Goal: Task Accomplishment & Management: Use online tool/utility

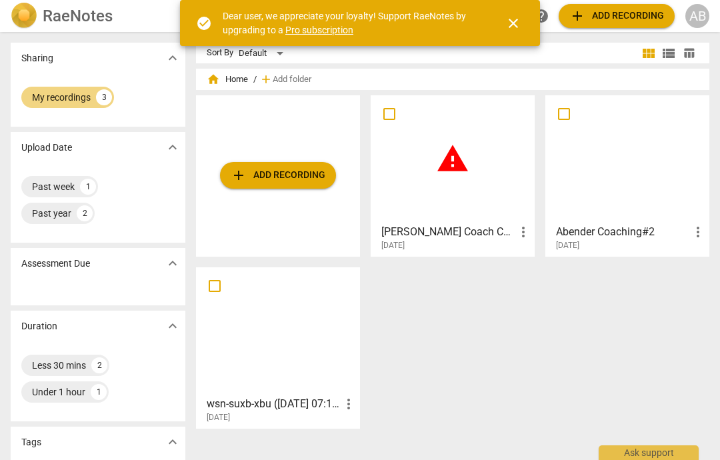
click at [509, 35] on button "close" at bounding box center [513, 23] width 32 height 32
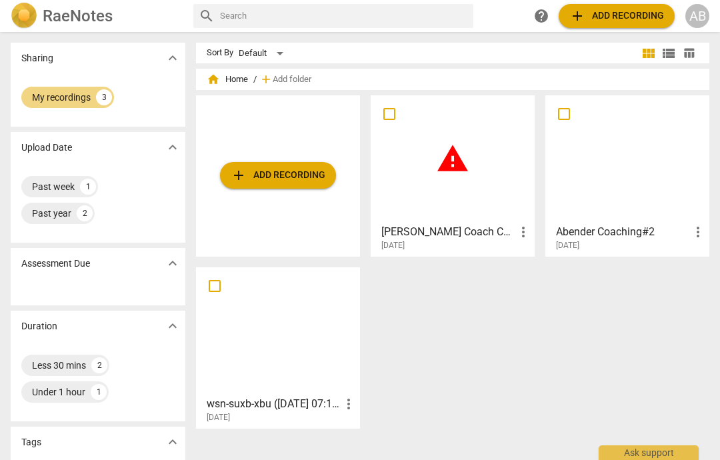
click at [382, 121] on input "checkbox" at bounding box center [389, 114] width 28 height 16
checkbox input "false"
click at [524, 298] on div "add Add recording warning Catherine Coach Call - 2025-09-23 07:51 PDT - Recordi…" at bounding box center [458, 267] width 524 height 344
click at [385, 121] on input "checkbox" at bounding box center [389, 114] width 28 height 16
click at [629, 15] on span "add Add recording" at bounding box center [616, 16] width 95 height 16
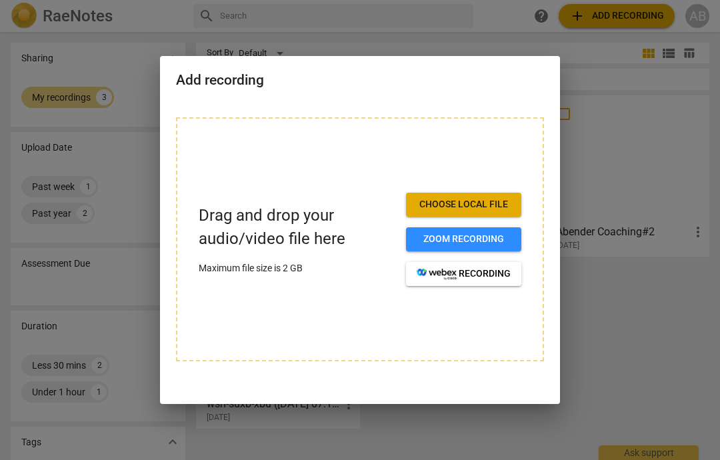
click at [500, 202] on span "Choose local file" at bounding box center [463, 204] width 94 height 13
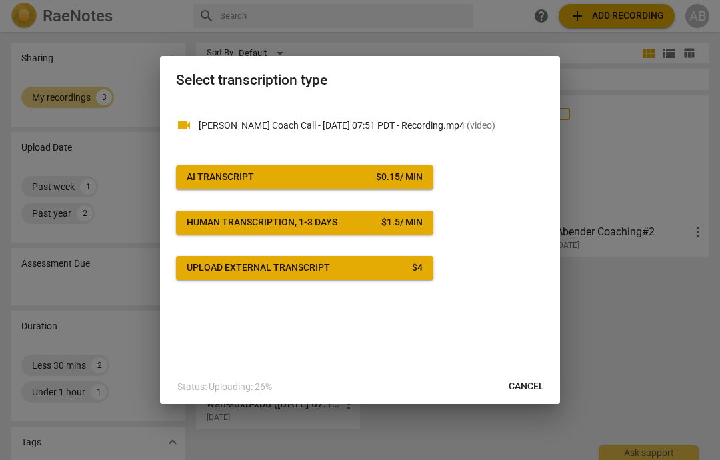
click at [400, 183] on div "$ 0.15 / min" at bounding box center [399, 177] width 47 height 13
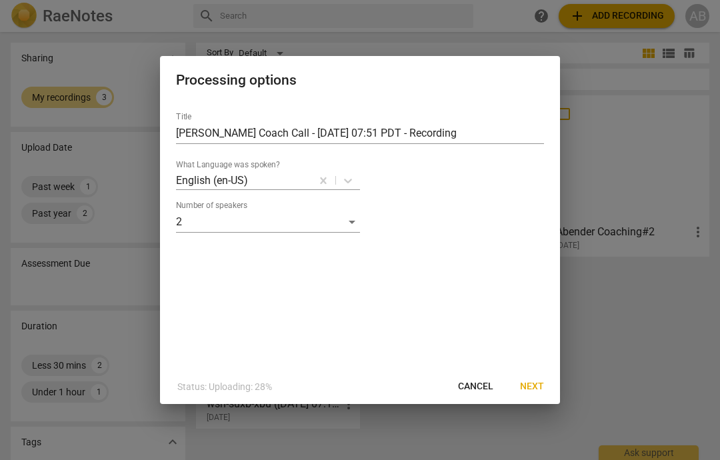
click at [544, 378] on button "Next" at bounding box center [531, 386] width 45 height 24
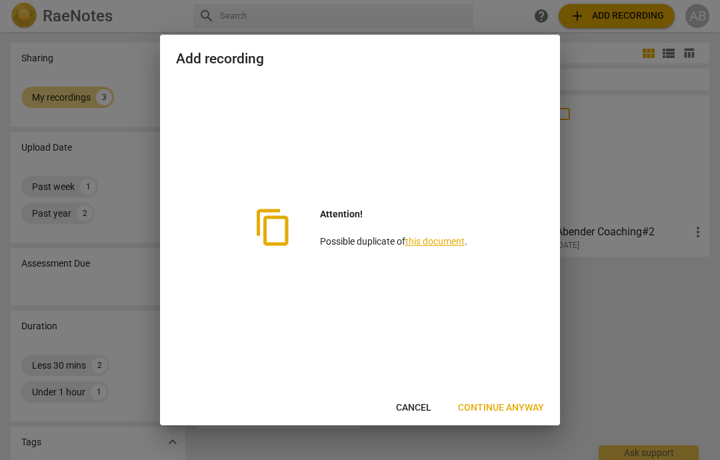
click at [454, 237] on link "this document" at bounding box center [434, 241] width 59 height 11
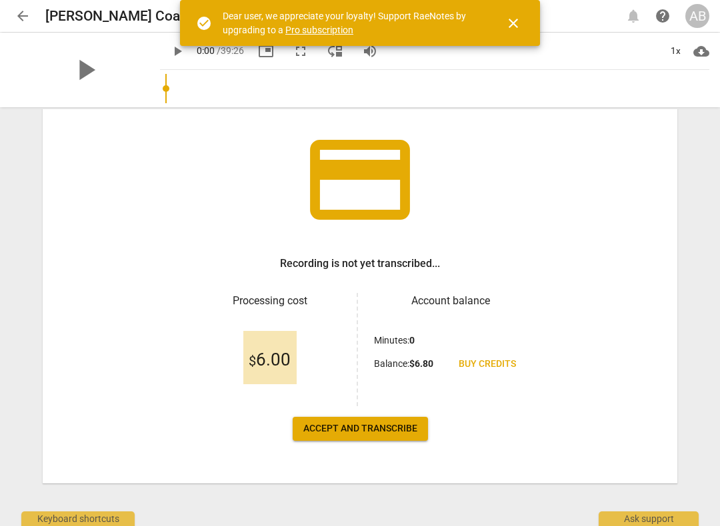
scroll to position [75, 0]
click at [410, 432] on span "Accept and transcribe" at bounding box center [360, 428] width 114 height 13
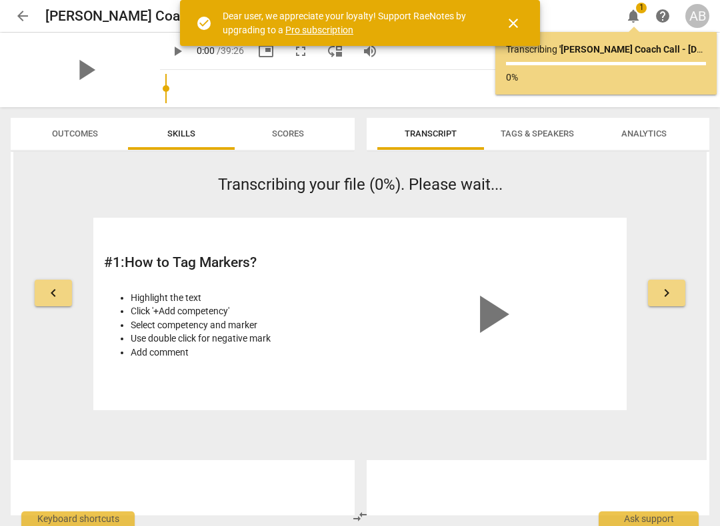
click at [522, 22] on span "close" at bounding box center [513, 23] width 32 height 16
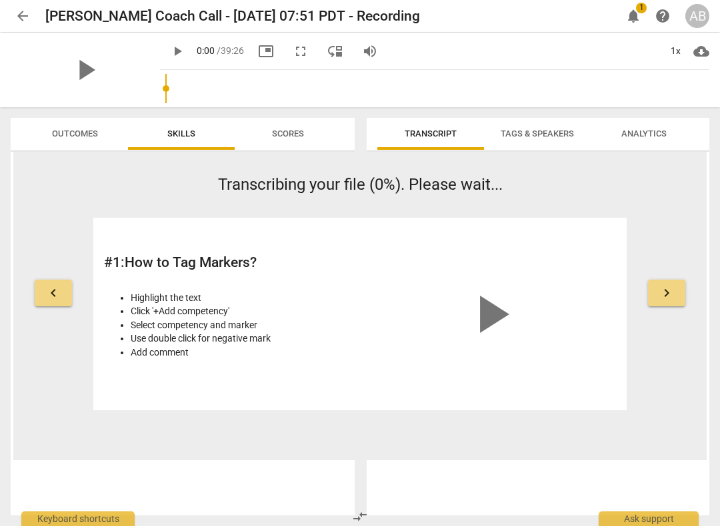
click at [681, 302] on button "keyboard_arrow_right" at bounding box center [666, 293] width 37 height 27
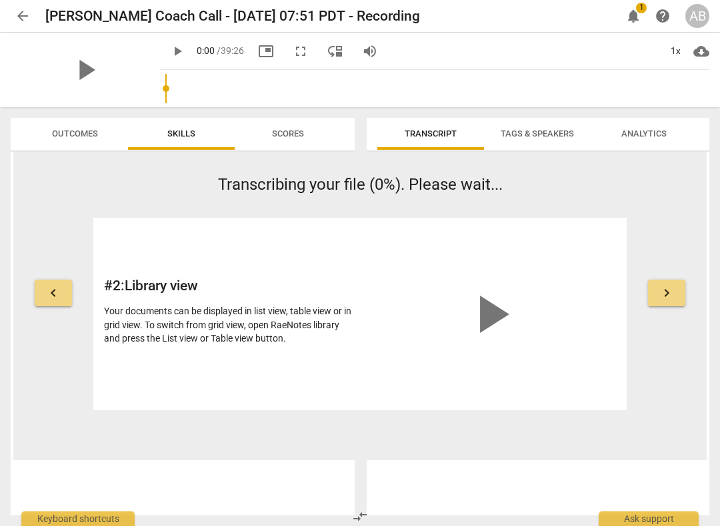
click at [671, 295] on span "keyboard_arrow_right" at bounding box center [666, 293] width 16 height 16
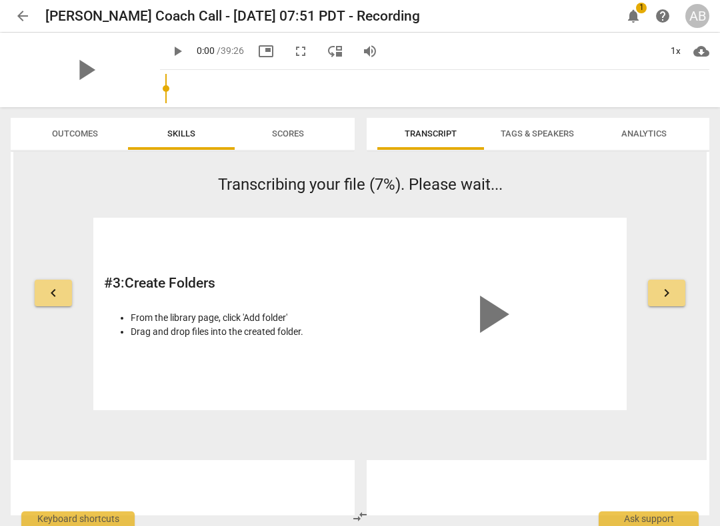
click at [667, 299] on span "keyboard_arrow_right" at bounding box center [666, 293] width 16 height 16
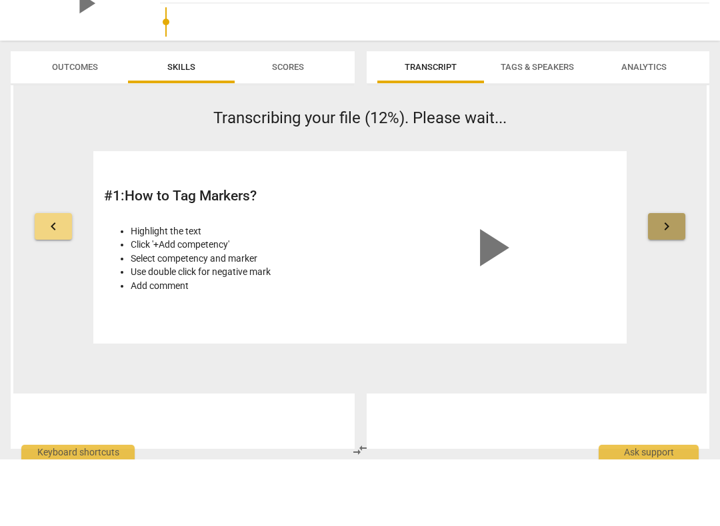
click at [674, 280] on button "keyboard_arrow_right" at bounding box center [666, 293] width 37 height 27
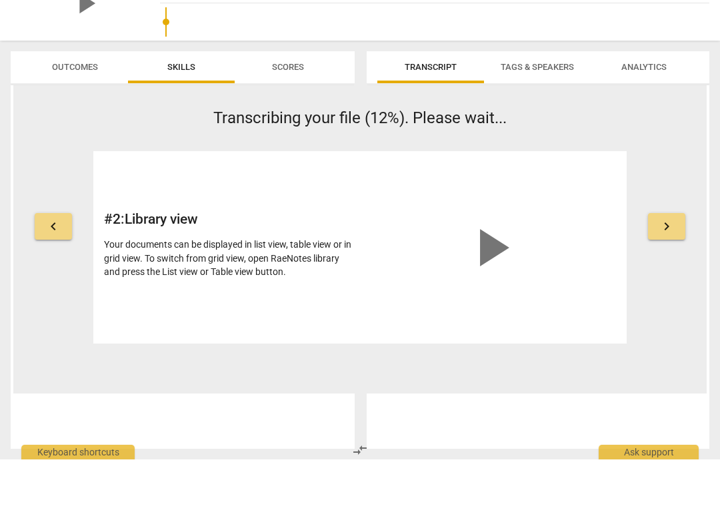
click at [670, 285] on span "keyboard_arrow_right" at bounding box center [666, 293] width 16 height 16
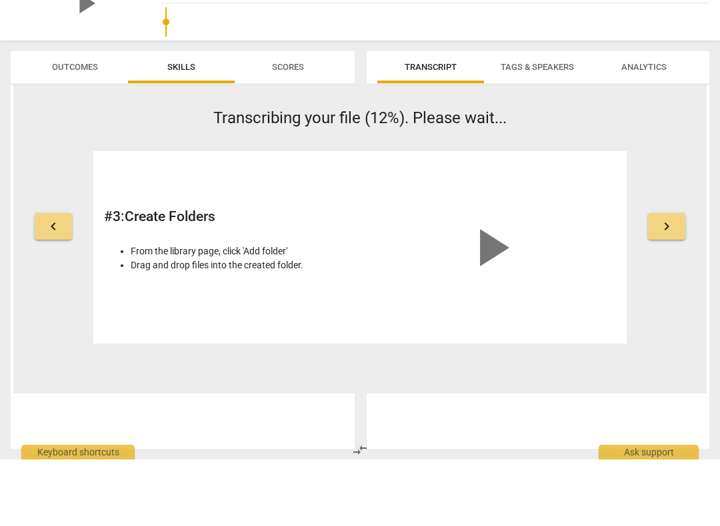
click at [664, 280] on button "keyboard_arrow_right" at bounding box center [666, 293] width 37 height 27
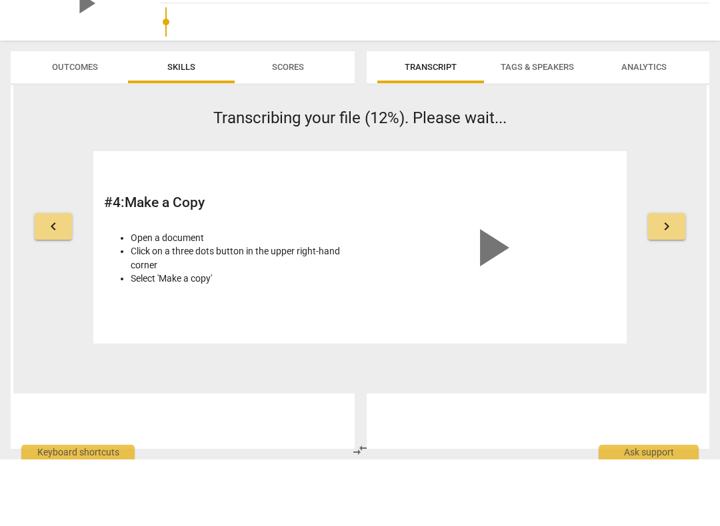
click at [662, 280] on button "keyboard_arrow_right" at bounding box center [666, 293] width 37 height 27
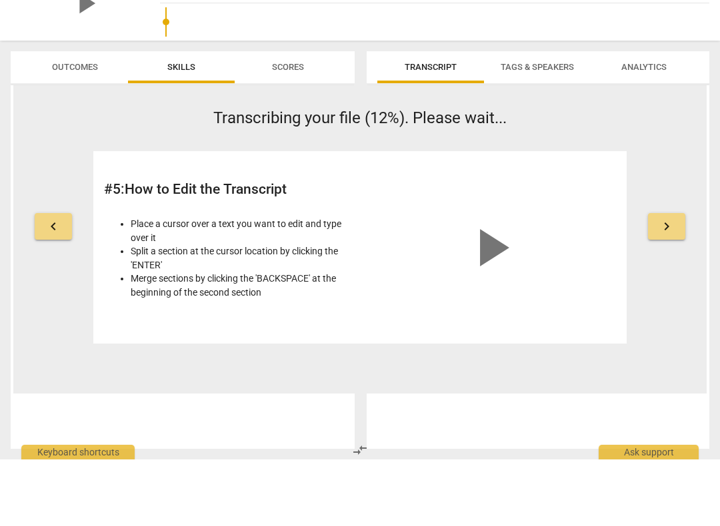
click at [667, 246] on div "keyboard_arrow_left Transcribing your file (12%). Please wait... # 5 : How to E…" at bounding box center [359, 291] width 693 height 237
click at [666, 285] on span "keyboard_arrow_right" at bounding box center [666, 293] width 16 height 16
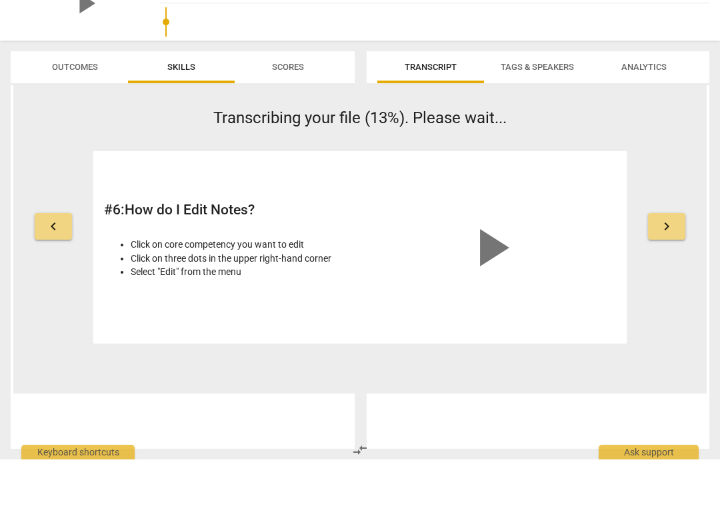
click at [666, 285] on span "keyboard_arrow_right" at bounding box center [666, 293] width 16 height 16
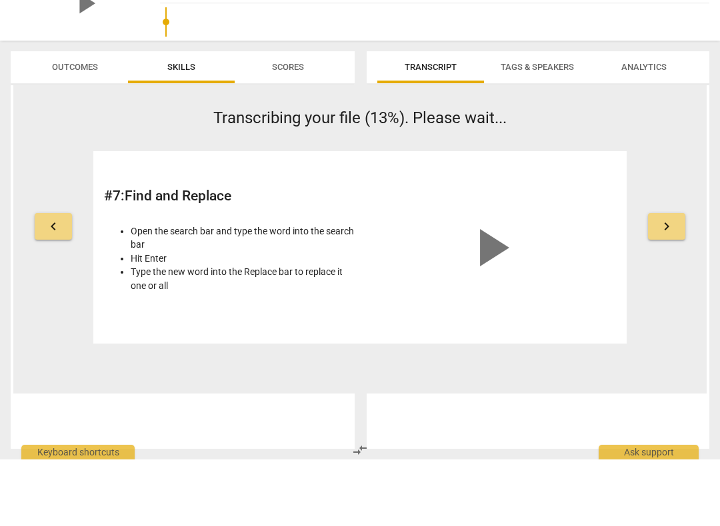
click at [664, 285] on span "keyboard_arrow_right" at bounding box center [666, 293] width 16 height 16
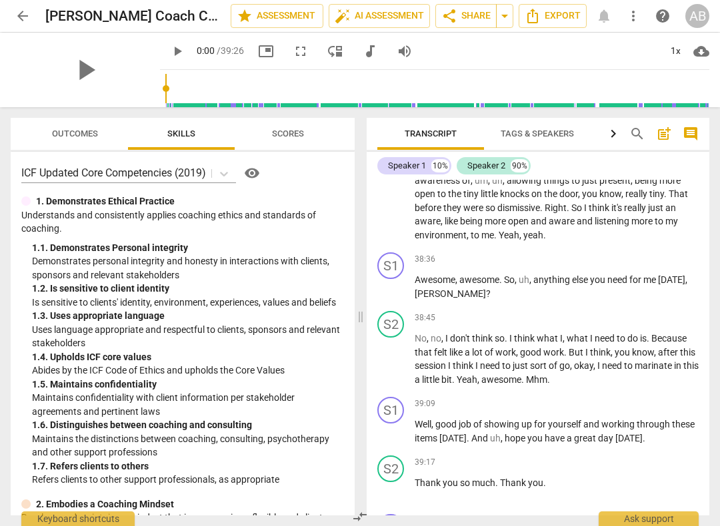
scroll to position [6824, 0]
click at [546, 23] on span "Export" at bounding box center [552, 16] width 56 height 16
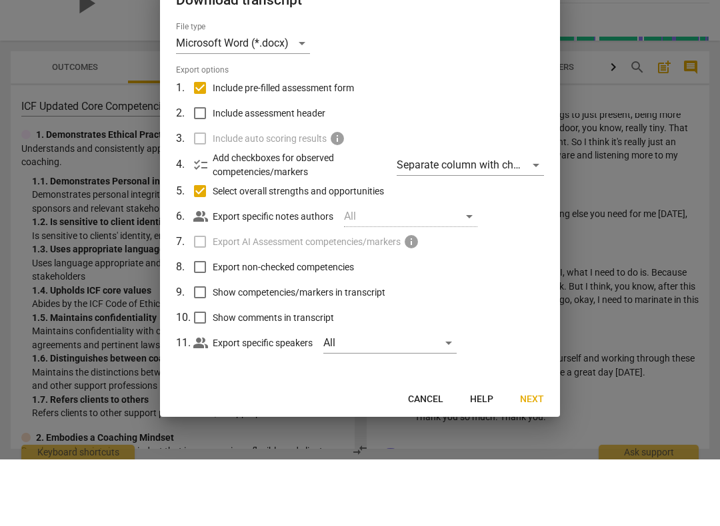
click at [536, 460] on span "Next" at bounding box center [532, 466] width 24 height 13
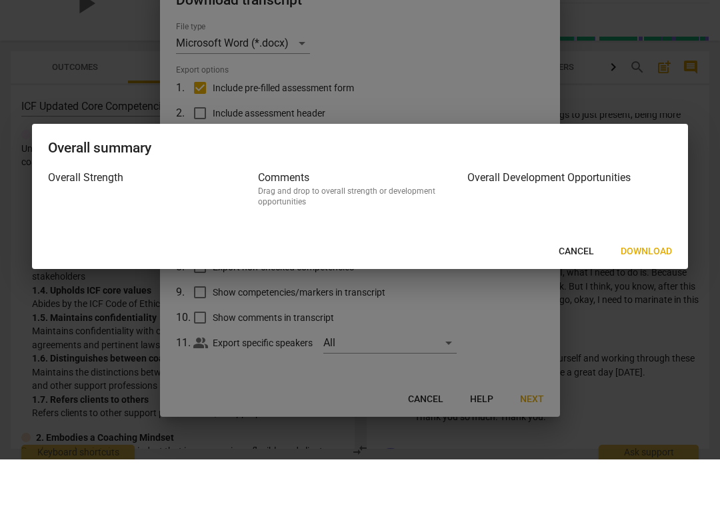
click at [656, 312] on span "Download" at bounding box center [645, 318] width 51 height 13
